Goal: Task Accomplishment & Management: Complete application form

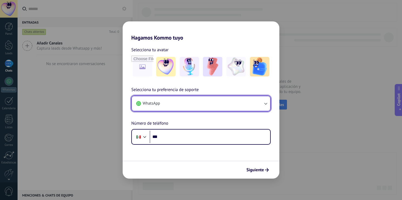
click at [254, 110] on button "WhatsApp" at bounding box center [201, 103] width 138 height 15
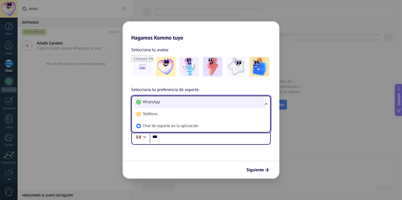
click at [251, 97] on li "WhatsApp" at bounding box center [200, 102] width 132 height 12
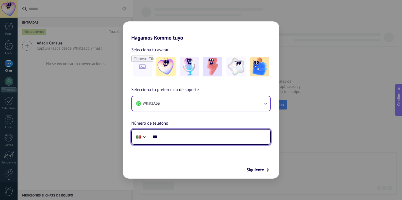
click at [237, 133] on input "***" at bounding box center [210, 136] width 121 height 12
type input "**********"
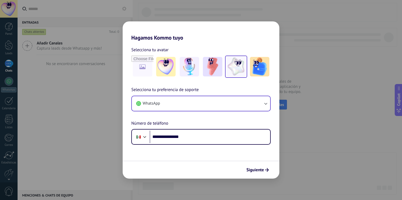
click at [230, 67] on img at bounding box center [236, 66] width 19 height 19
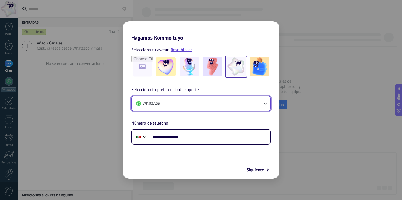
click at [252, 109] on button "WhatsApp" at bounding box center [201, 103] width 138 height 15
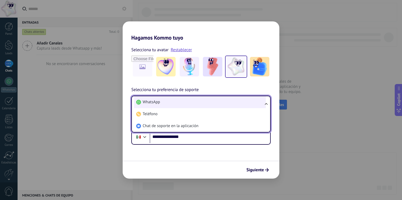
click at [254, 104] on li "WhatsApp" at bounding box center [200, 102] width 132 height 12
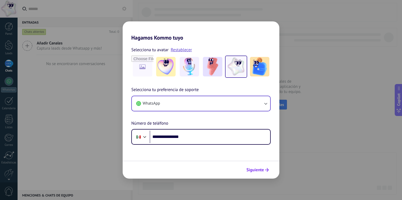
click at [265, 173] on button "Siguiente" at bounding box center [257, 169] width 27 height 9
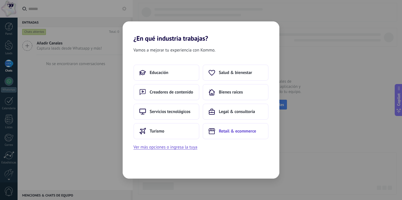
click at [233, 137] on button "Retail & ecommerce" at bounding box center [236, 131] width 66 height 16
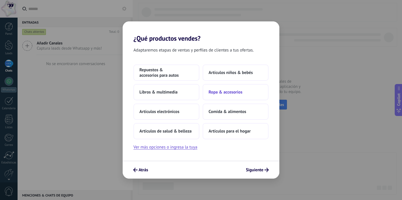
click at [242, 86] on button "Ropa & accesorios" at bounding box center [236, 92] width 66 height 16
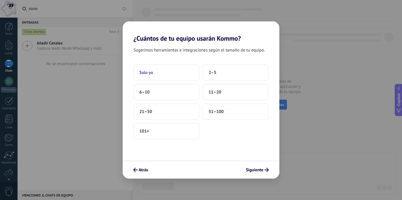
click at [180, 74] on button "Solo yo" at bounding box center [167, 72] width 66 height 16
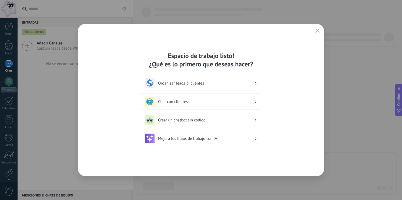
click at [233, 107] on div "Chat con clientes" at bounding box center [201, 101] width 121 height 16
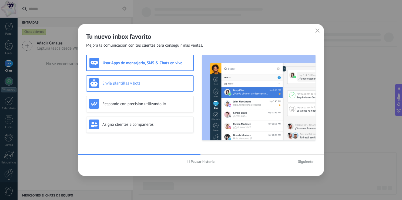
click at [128, 81] on h3 "Envía plantillas y bots" at bounding box center [147, 83] width 88 height 5
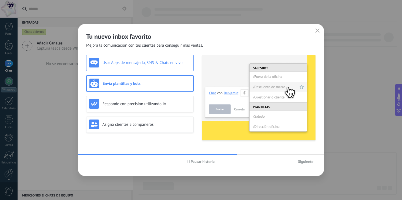
click at [133, 64] on h3 "Usar Apps de mensajería, SMS & Chats en vivo" at bounding box center [147, 62] width 88 height 5
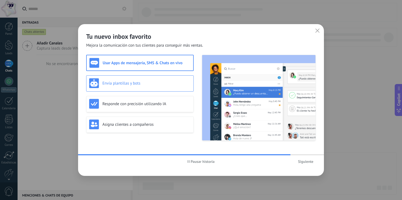
click at [143, 77] on div "Envía plantillas y bots" at bounding box center [140, 83] width 108 height 16
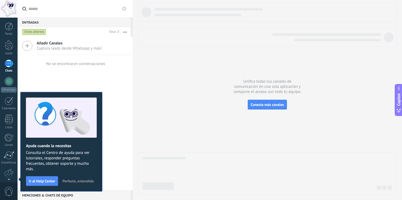
click at [73, 179] on span "Perfecto, entendido" at bounding box center [77, 181] width 31 height 4
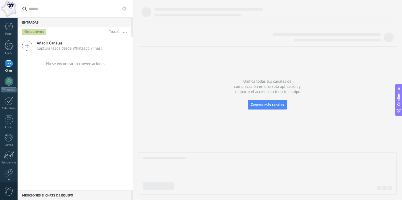
drag, startPoint x: 106, startPoint y: 2, endPoint x: 184, endPoint y: 25, distance: 82.1
click at [184, 25] on div at bounding box center [267, 25] width 259 height 44
click at [0, 28] on html ".abccls-1,.abccls-2{fill-rule:evenodd}.abccls-2{fill:#fff} .abfcls-1{fill:none}…" at bounding box center [201, 100] width 402 height 200
